Goal: Task Accomplishment & Management: Use online tool/utility

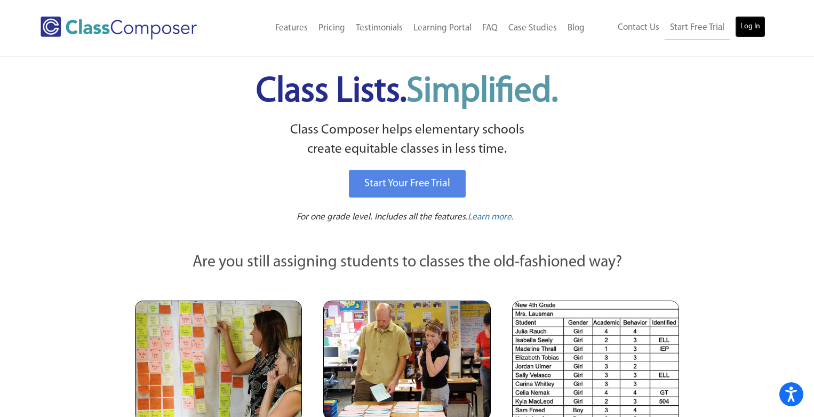
click at [750, 27] on link "Log In" at bounding box center [750, 26] width 30 height 21
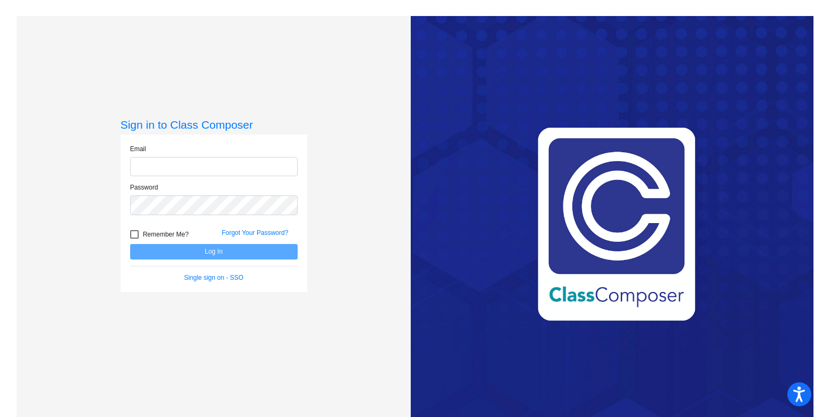
type input "andrew.schrant@jeffco.k12.co.us"
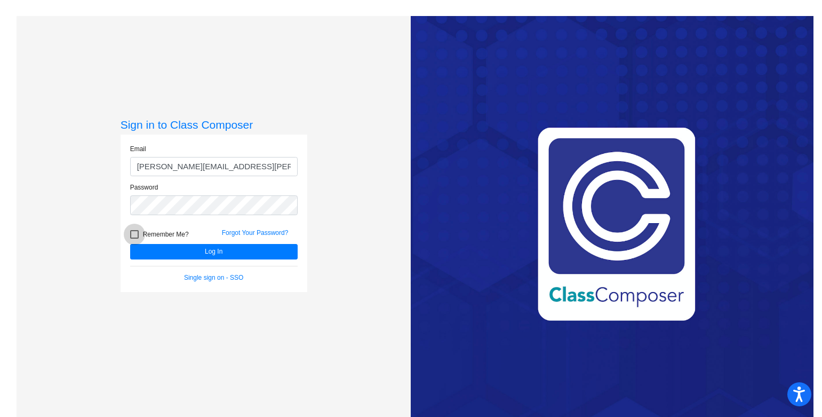
click at [132, 236] on div at bounding box center [134, 234] width 9 height 9
click at [134, 238] on input "Remember Me?" at bounding box center [134, 238] width 1 height 1
checkbox input "true"
click at [172, 254] on button "Log In" at bounding box center [213, 251] width 167 height 15
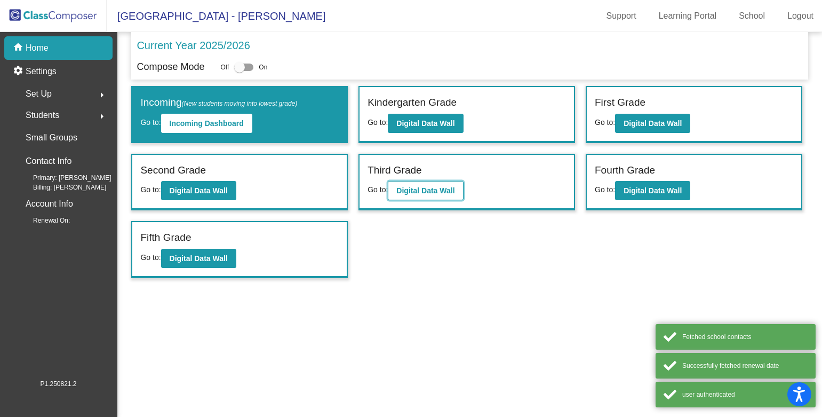
click at [422, 194] on b "Digital Data Wall" at bounding box center [425, 190] width 58 height 9
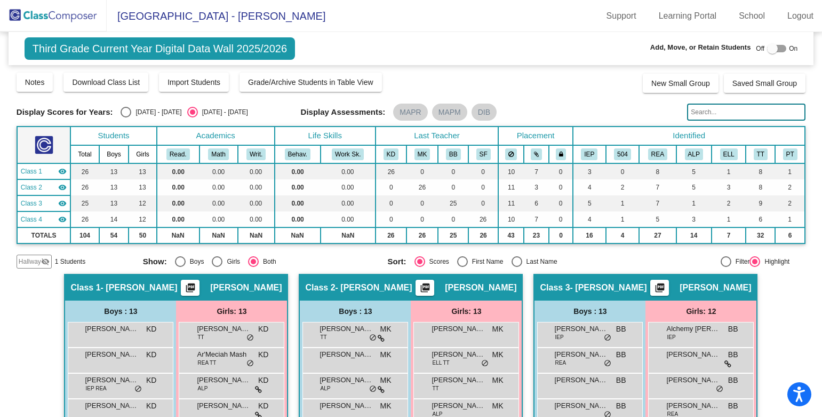
click at [44, 22] on img at bounding box center [53, 15] width 107 height 31
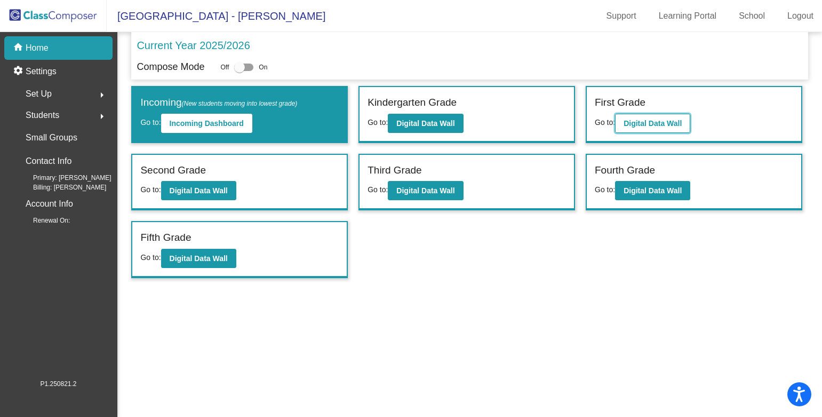
click at [670, 125] on b "Digital Data Wall" at bounding box center [652, 123] width 58 height 9
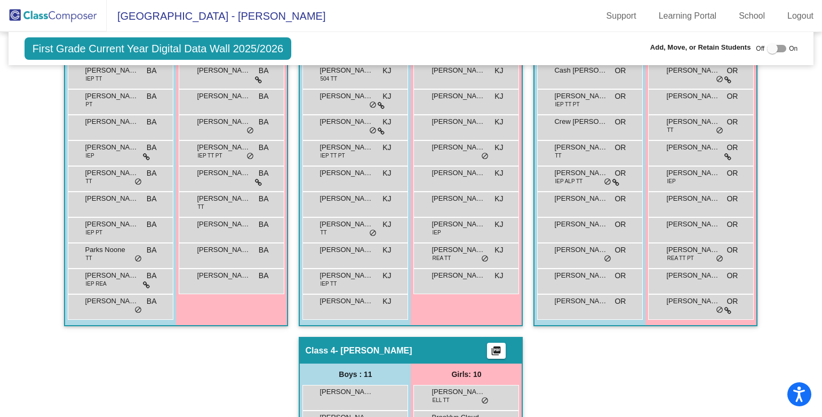
scroll to position [576, 0]
